Goal: Task Accomplishment & Management: Manage account settings

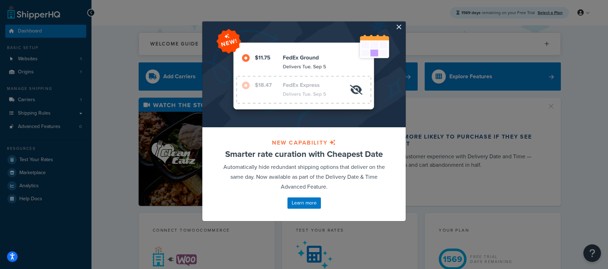
click at [395, 28] on div at bounding box center [303, 74] width 203 height 106
click at [404, 23] on button "button" at bounding box center [405, 22] width 2 height 2
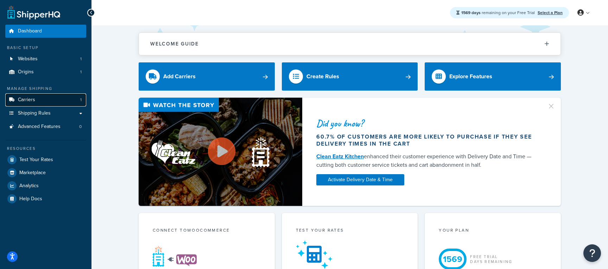
click at [42, 98] on link "Carriers 1" at bounding box center [45, 99] width 81 height 13
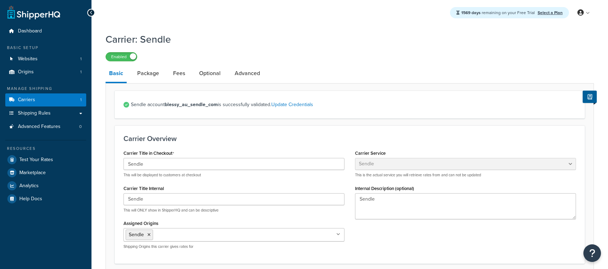
select select "sendle"
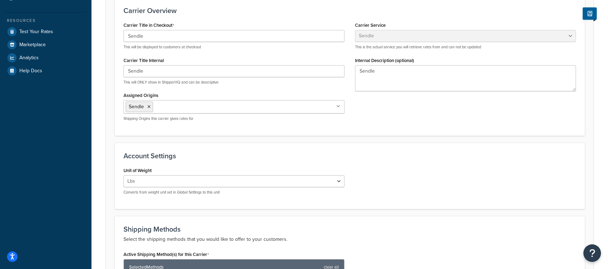
scroll to position [36, 0]
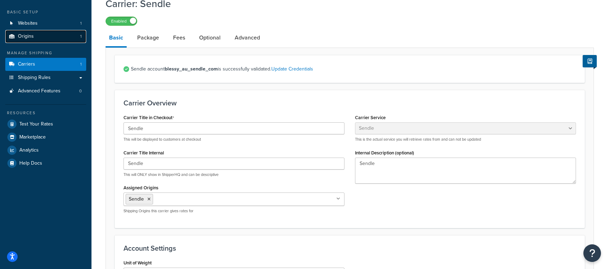
click at [62, 37] on link "Origins 1" at bounding box center [45, 36] width 81 height 13
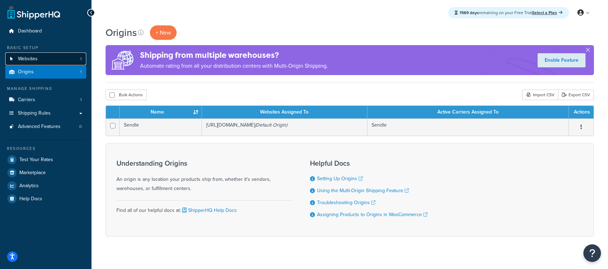
click at [39, 57] on link "Websites 1" at bounding box center [45, 58] width 81 height 13
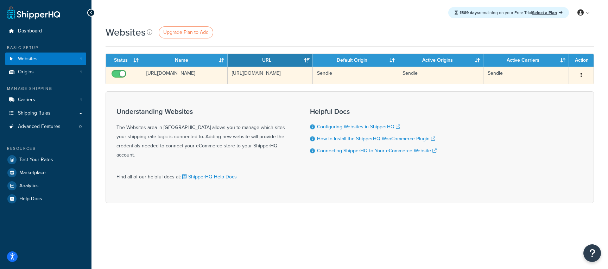
click at [181, 75] on td "https://woocommerce-1255511-5005004.cloudwaysapps.com/wp-admin/" at bounding box center [185, 75] width 86 height 17
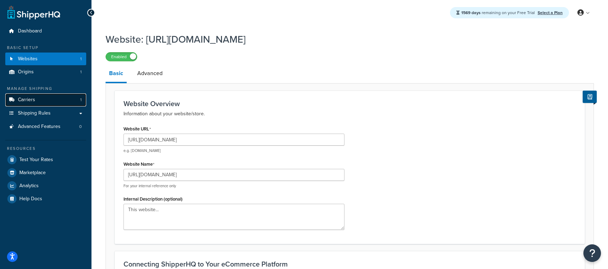
click at [45, 100] on link "Carriers 1" at bounding box center [45, 99] width 81 height 13
